Goal: Understand process/instructions: Learn how to perform a task or action

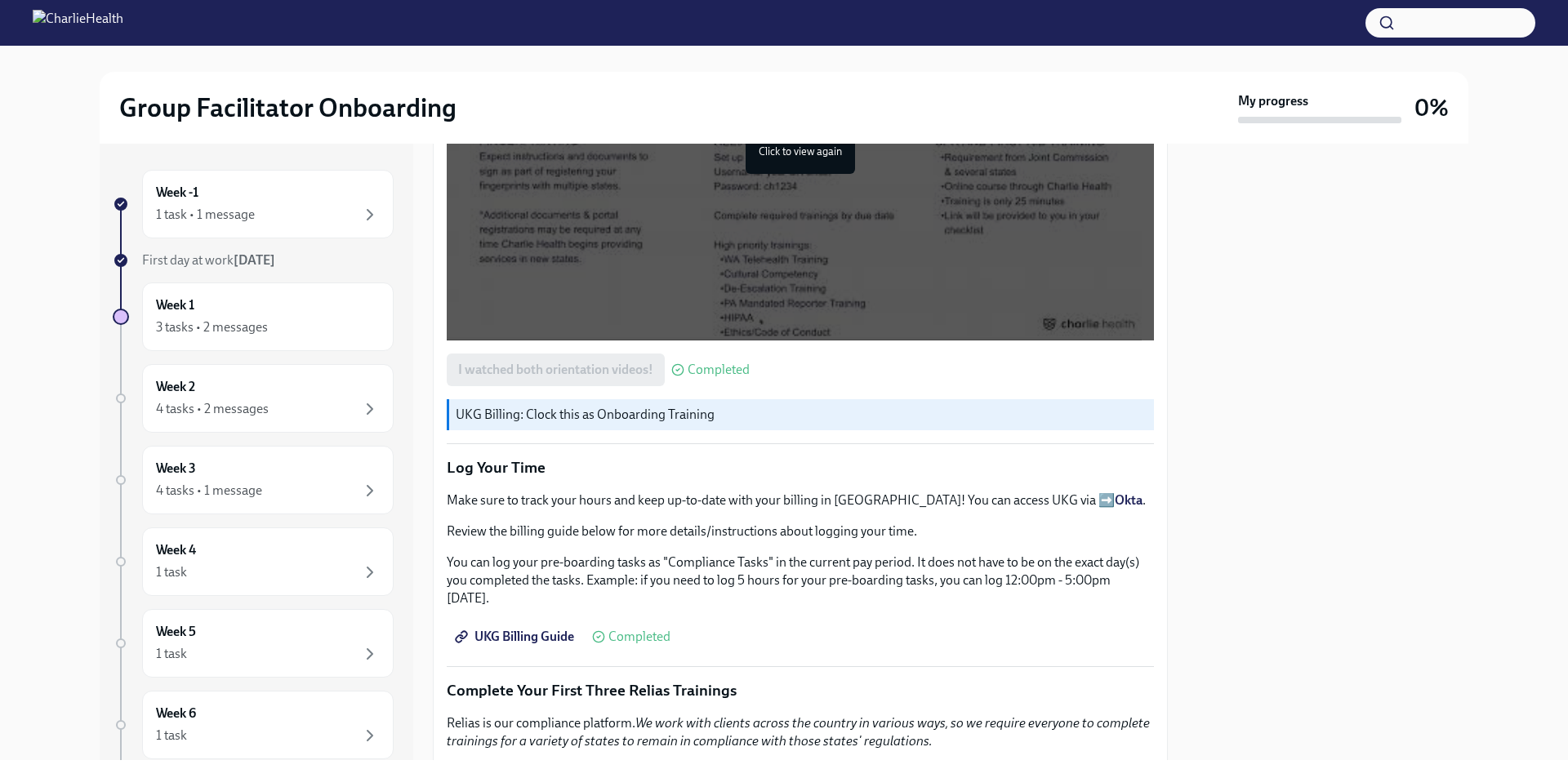
scroll to position [1633, 0]
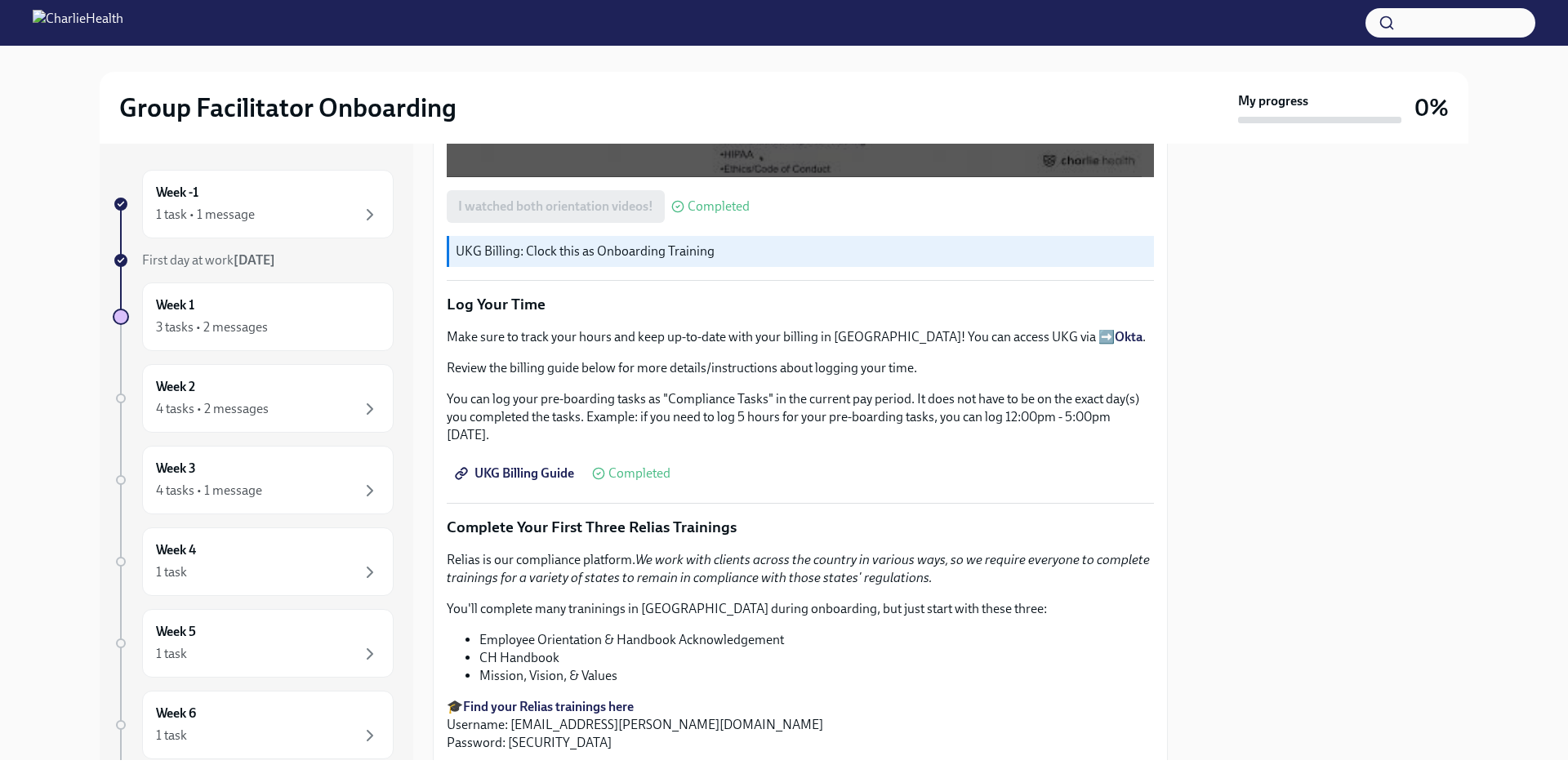
click at [1115, 334] on strong "Okta" at bounding box center [1129, 337] width 28 height 16
click at [532, 466] on span "UKG Billing Guide" at bounding box center [516, 474] width 116 height 16
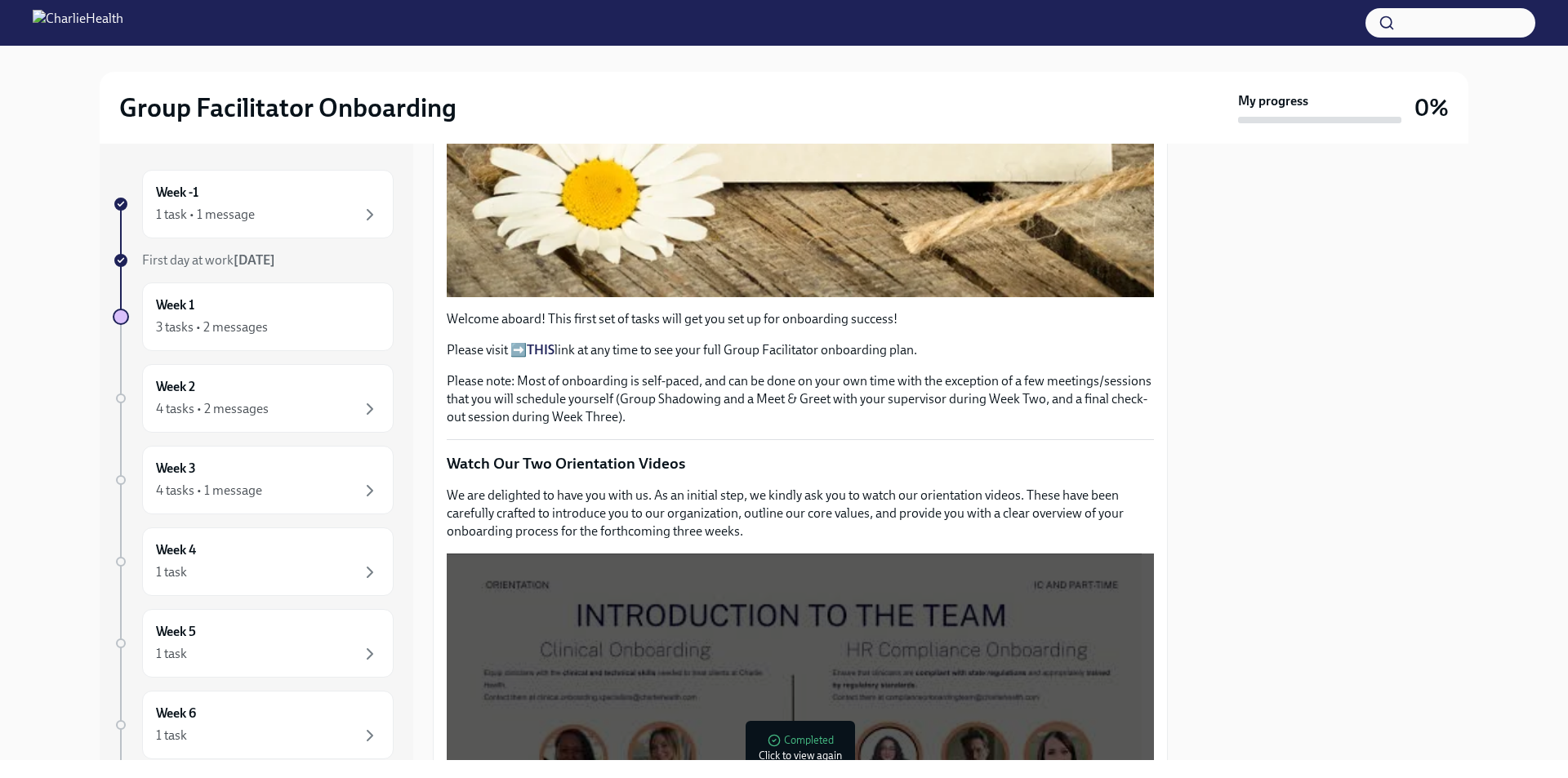
scroll to position [490, 0]
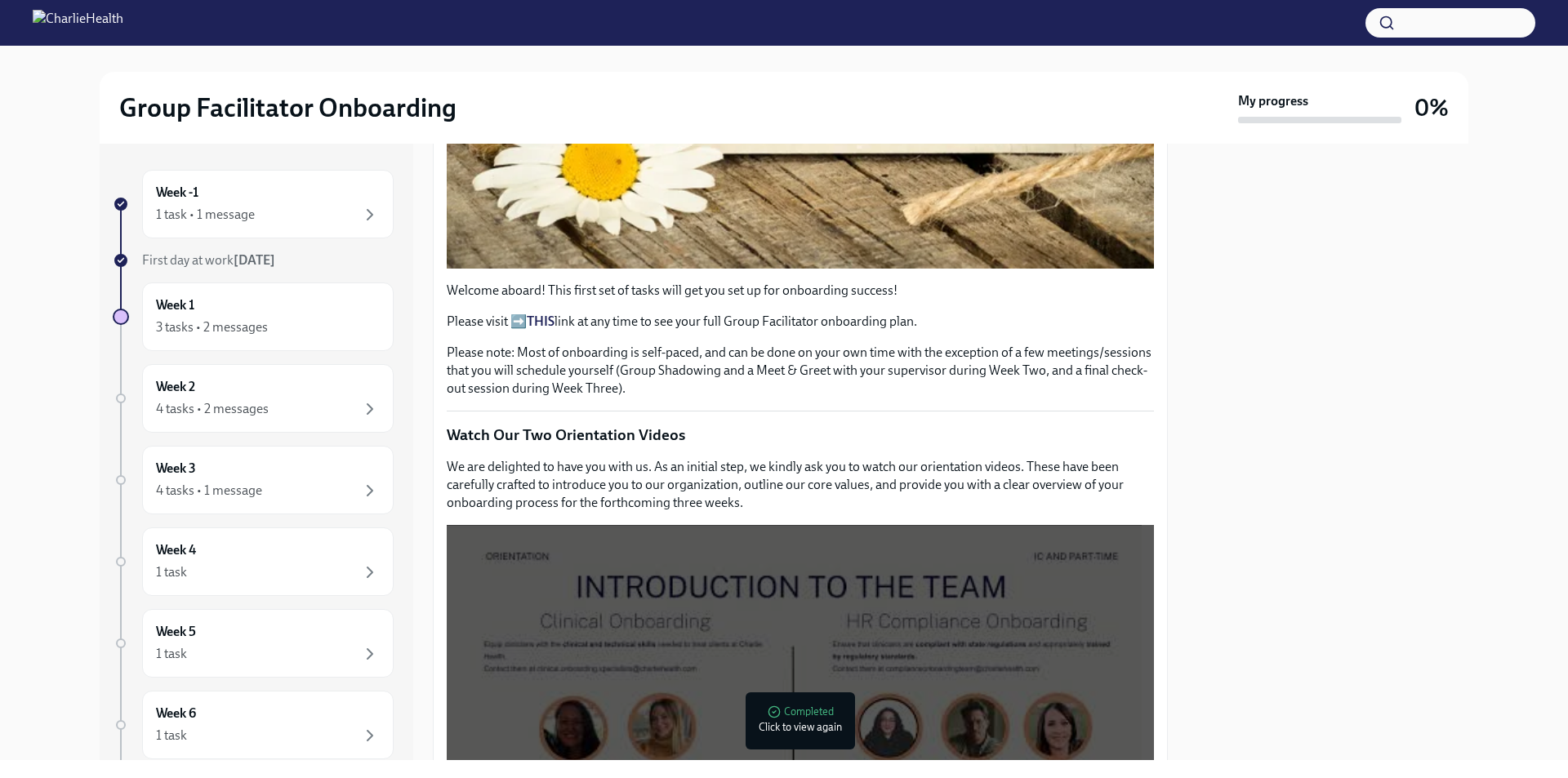
click at [514, 313] on p "Please visit ➡️ THIS link at any time to see your full Group Facilitator onboar…" at bounding box center [800, 322] width 707 height 18
click at [519, 314] on p "Please visit ➡️ THIS link at any time to see your full Group Facilitator onboar…" at bounding box center [800, 322] width 707 height 18
click at [538, 314] on strong "THIS" at bounding box center [541, 322] width 28 height 16
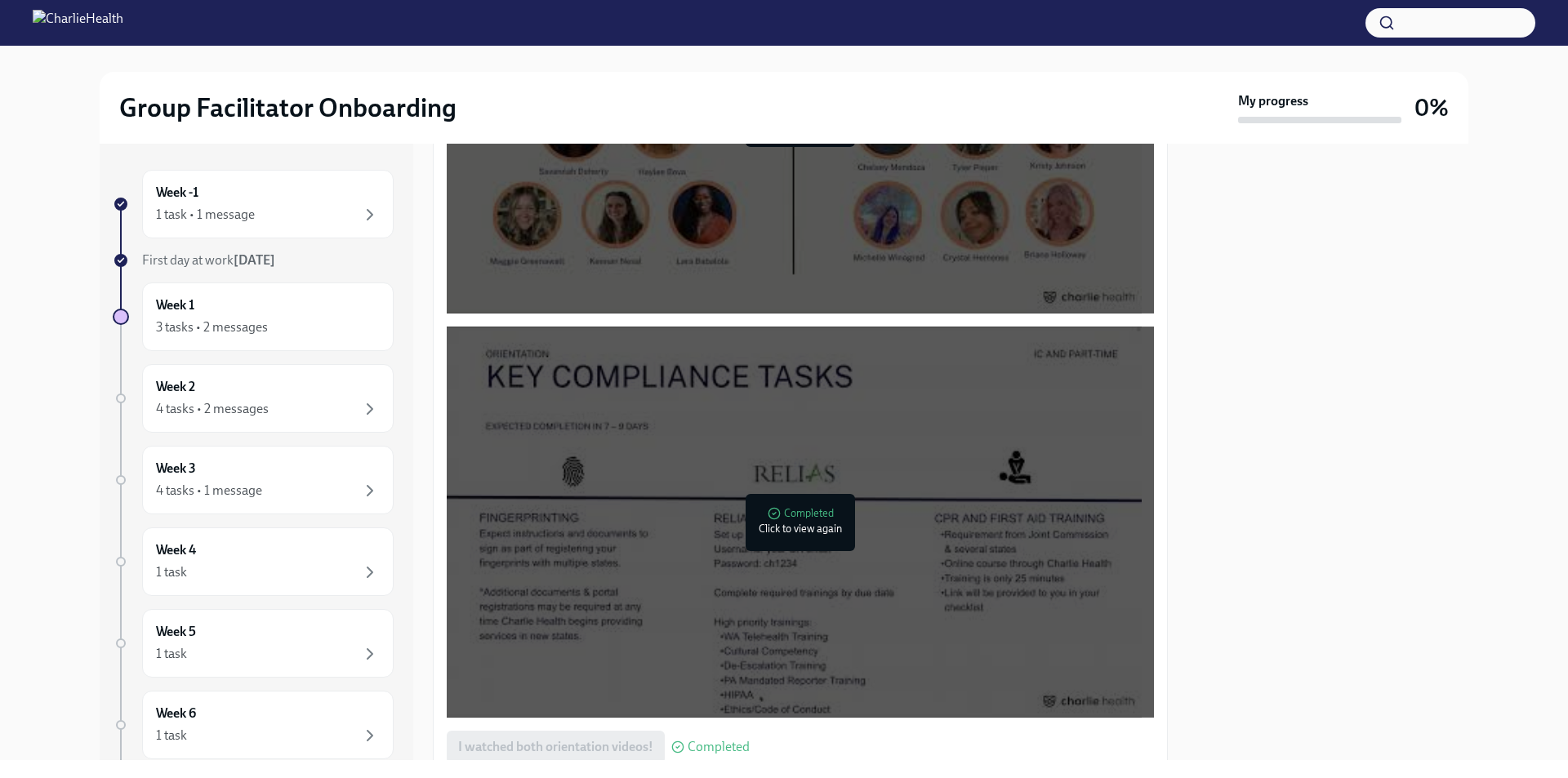
scroll to position [1143, 0]
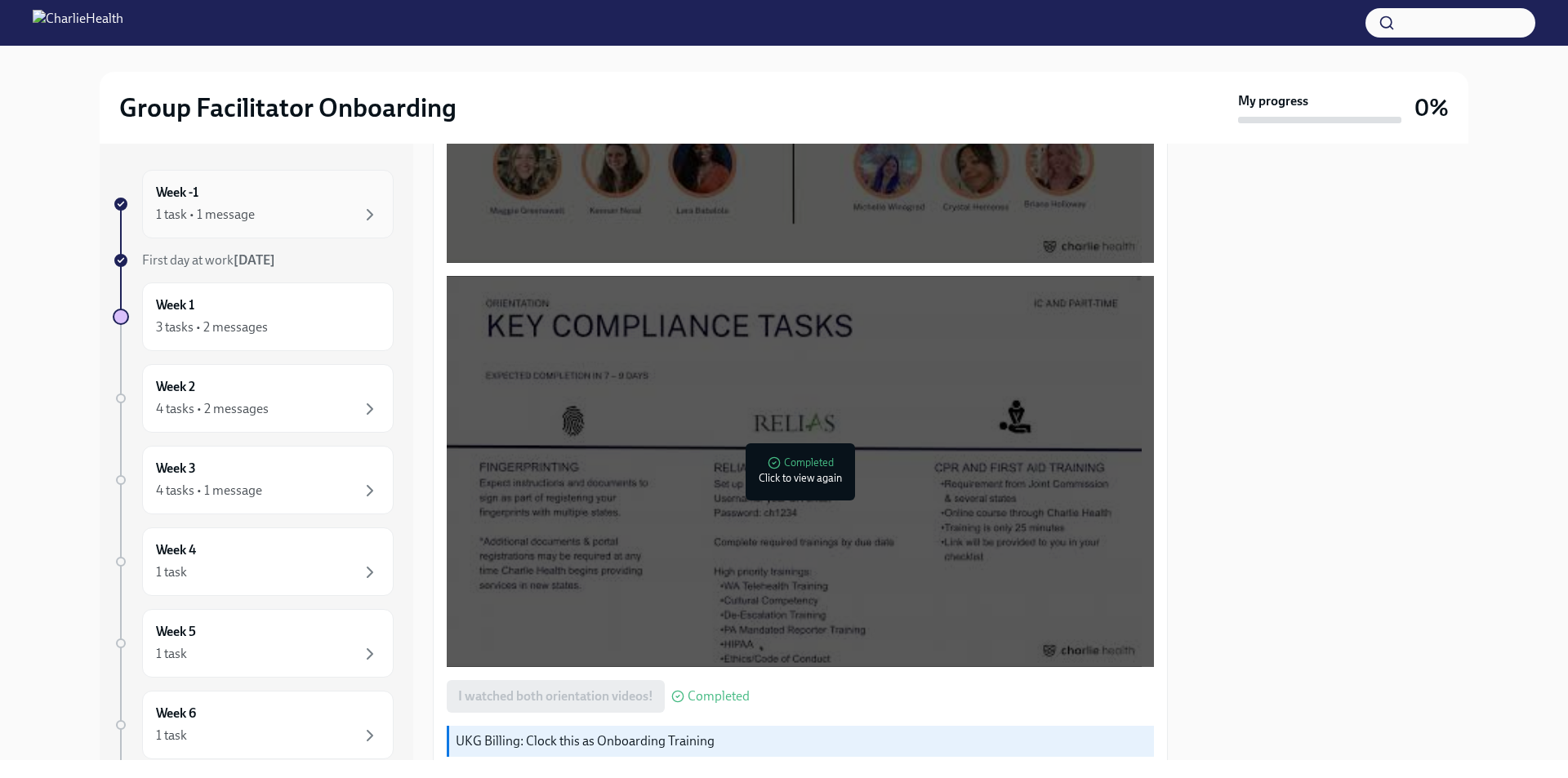
click at [256, 211] on div "1 task • 1 message" at bounding box center [268, 215] width 224 height 20
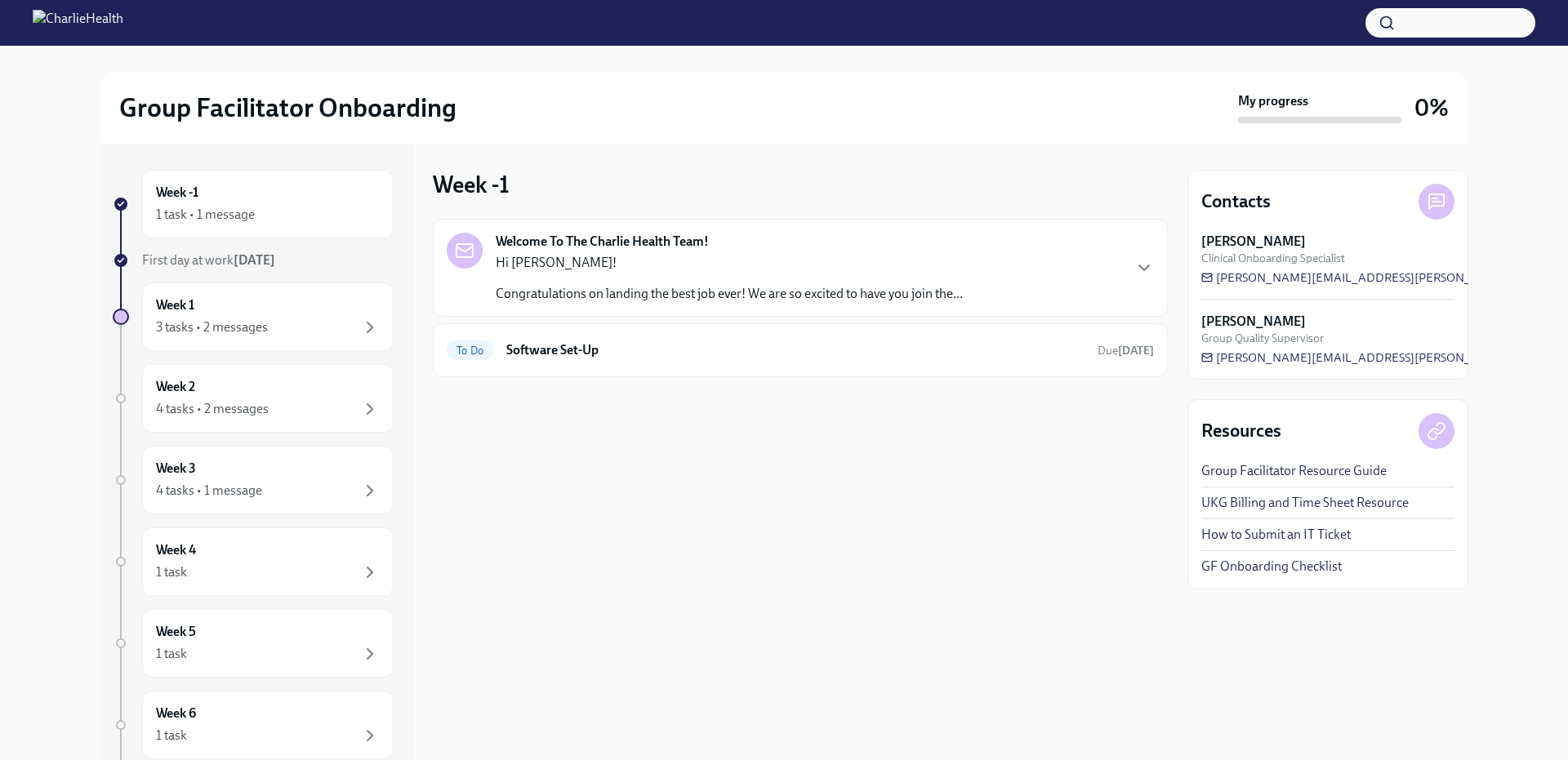
click at [256, 211] on div "1 task • 1 message" at bounding box center [268, 215] width 224 height 20
click at [229, 216] on div "1 task • 1 message" at bounding box center [205, 215] width 99 height 18
click at [581, 347] on h6 "Software Set-Up" at bounding box center [795, 350] width 578 height 18
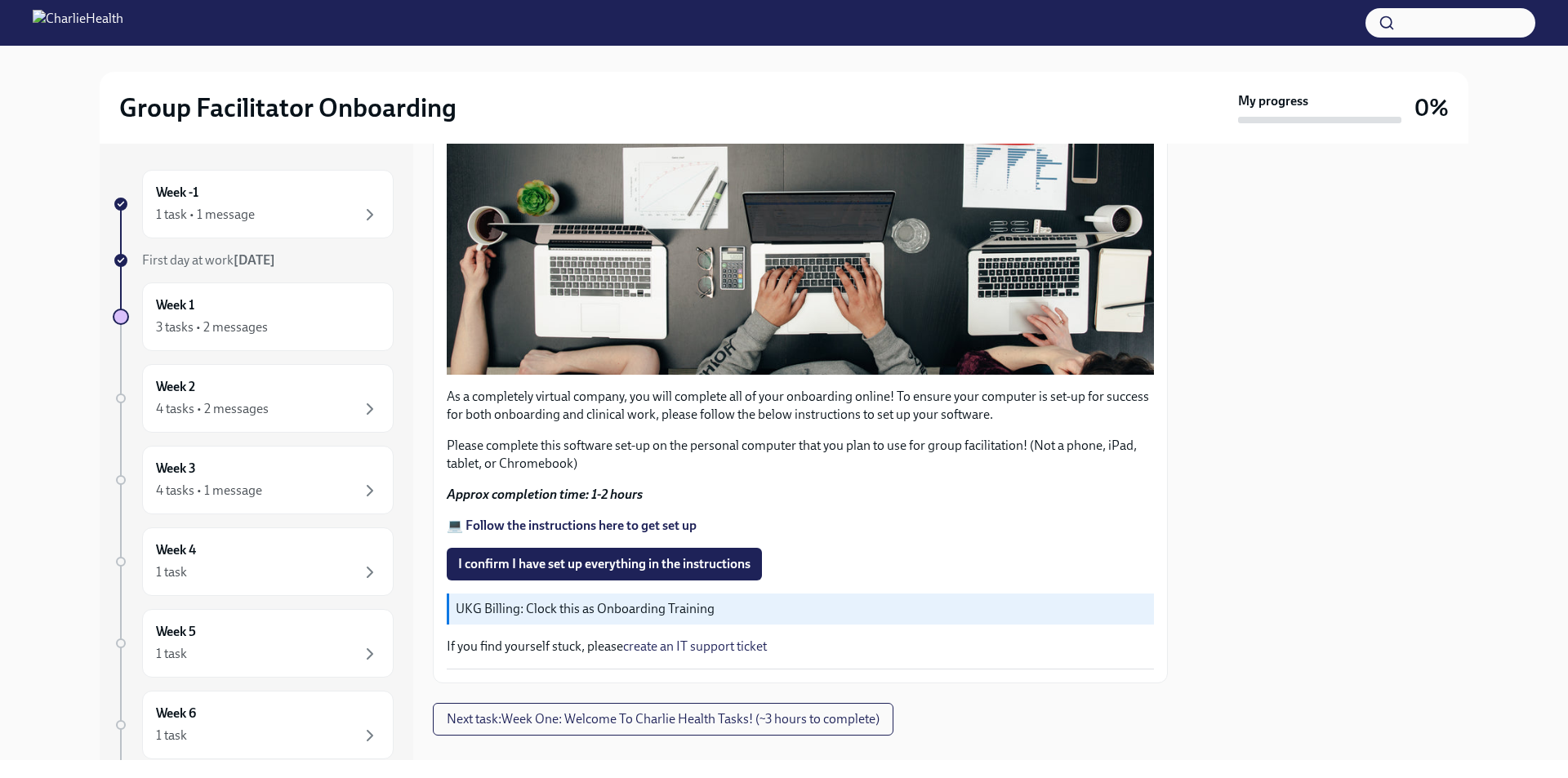
scroll to position [429, 0]
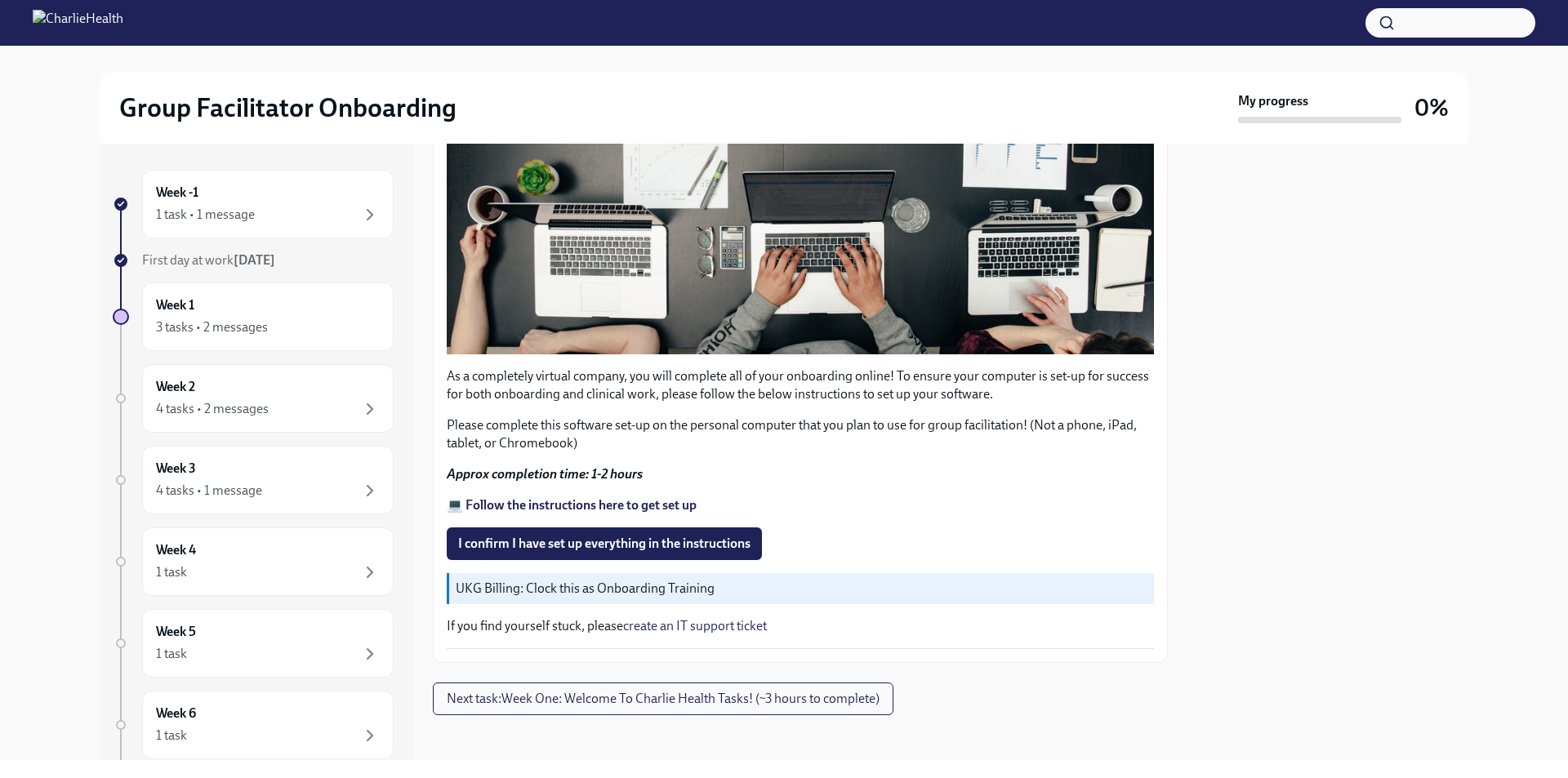
click at [565, 497] on strong "💻 Follow the instructions here to get set up" at bounding box center [572, 505] width 250 height 16
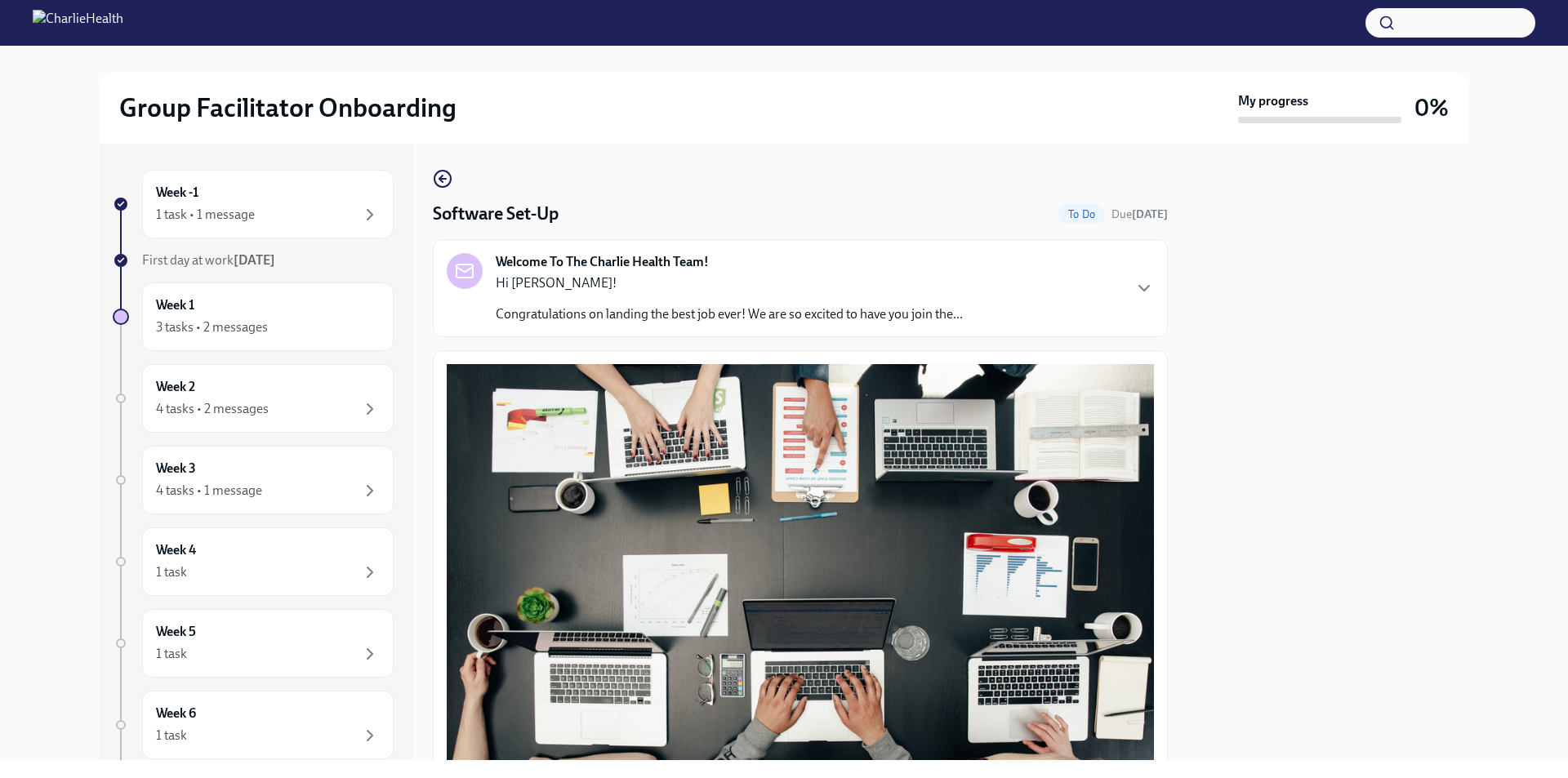
scroll to position [0, 0]
